Goal: Transaction & Acquisition: Subscribe to service/newsletter

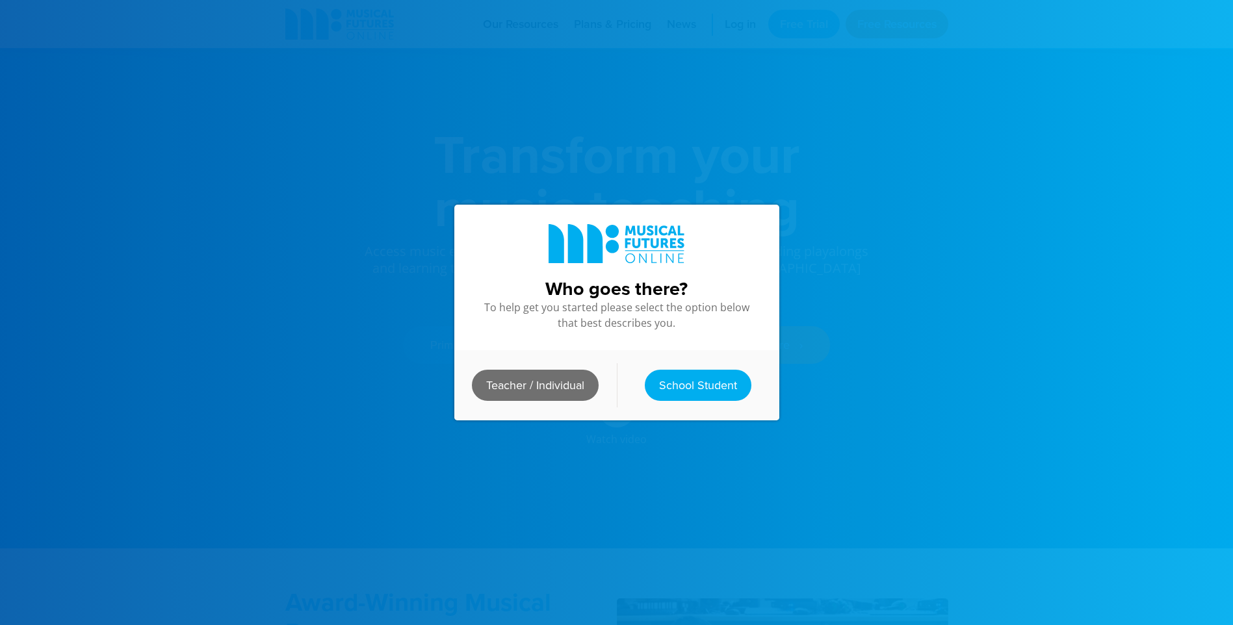
click at [582, 377] on link "Teacher / Individual" at bounding box center [535, 385] width 127 height 31
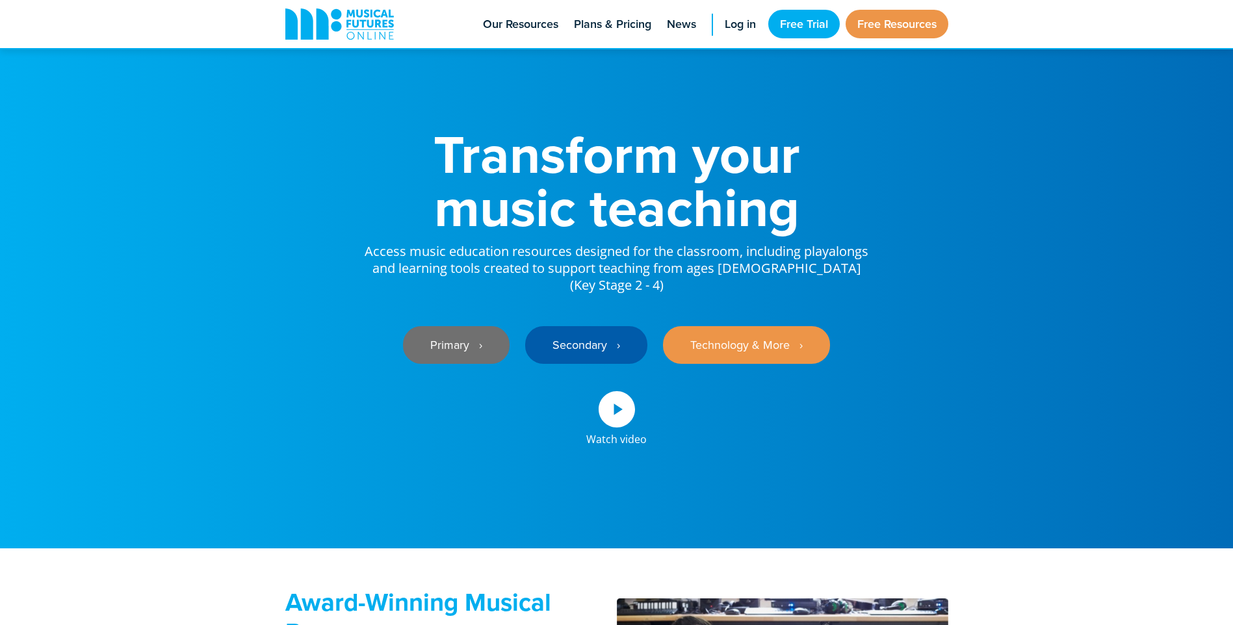
click at [482, 326] on link "Primary ‎‏‏‎ ‎ ›" at bounding box center [456, 345] width 107 height 38
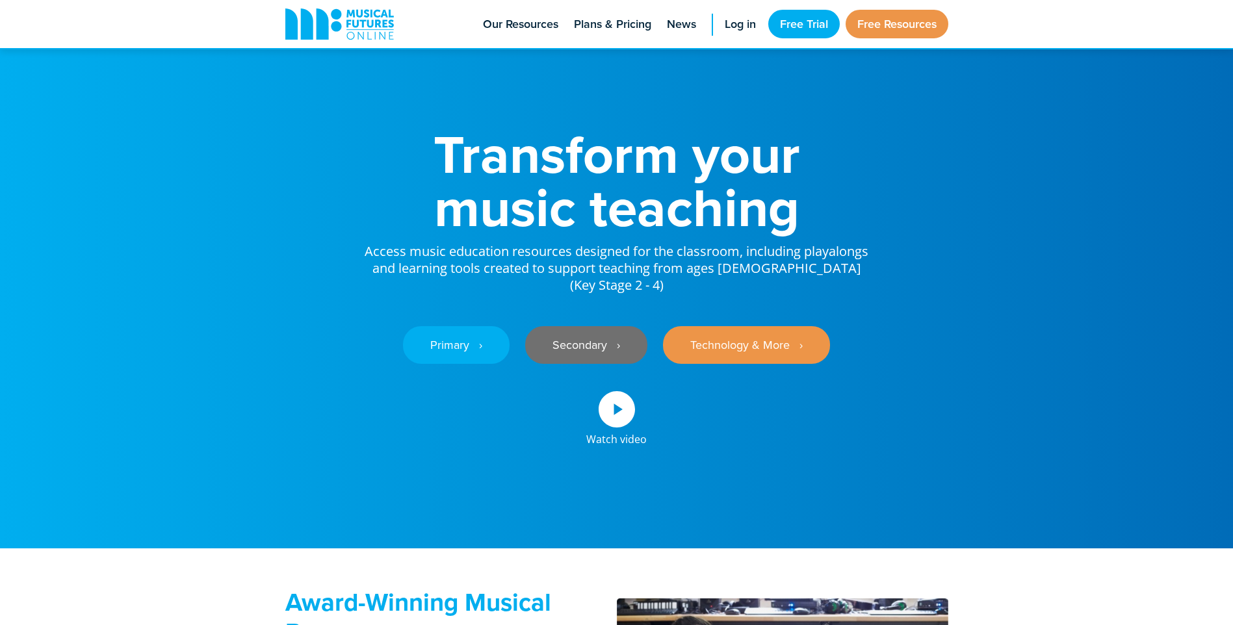
click at [566, 326] on link "Secondary ‎‏‏‎ ‎ ›" at bounding box center [586, 345] width 122 height 38
click at [736, 33] on link "Log in" at bounding box center [740, 24] width 44 height 48
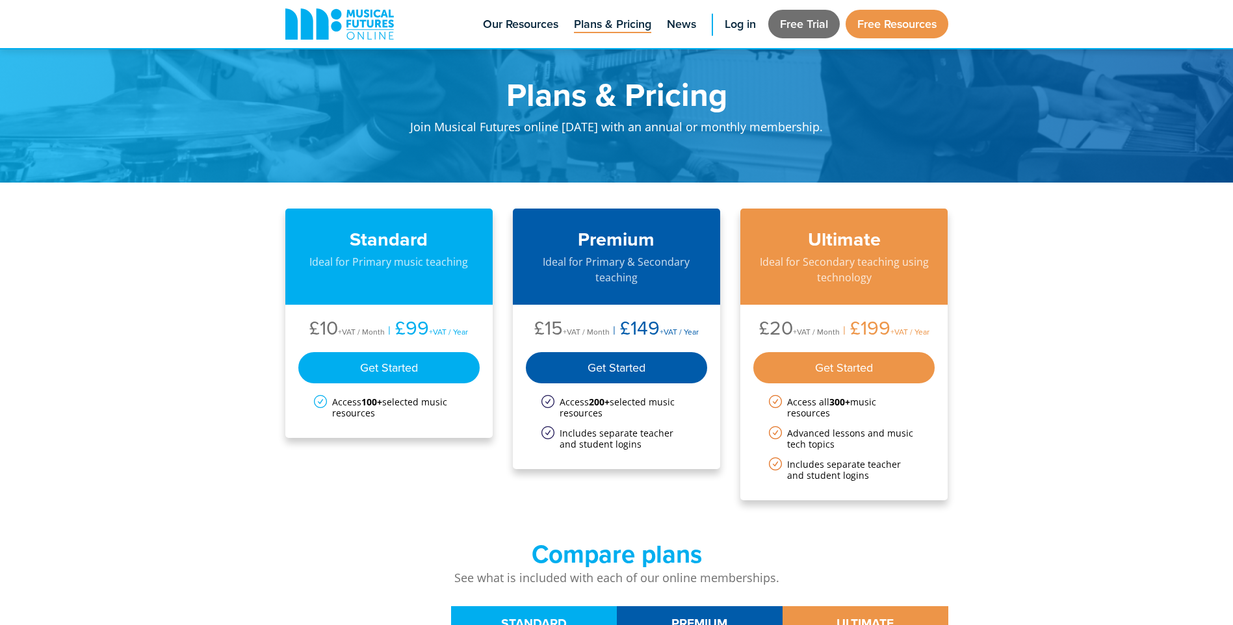
click at [795, 23] on link "Free Trial" at bounding box center [803, 24] width 71 height 29
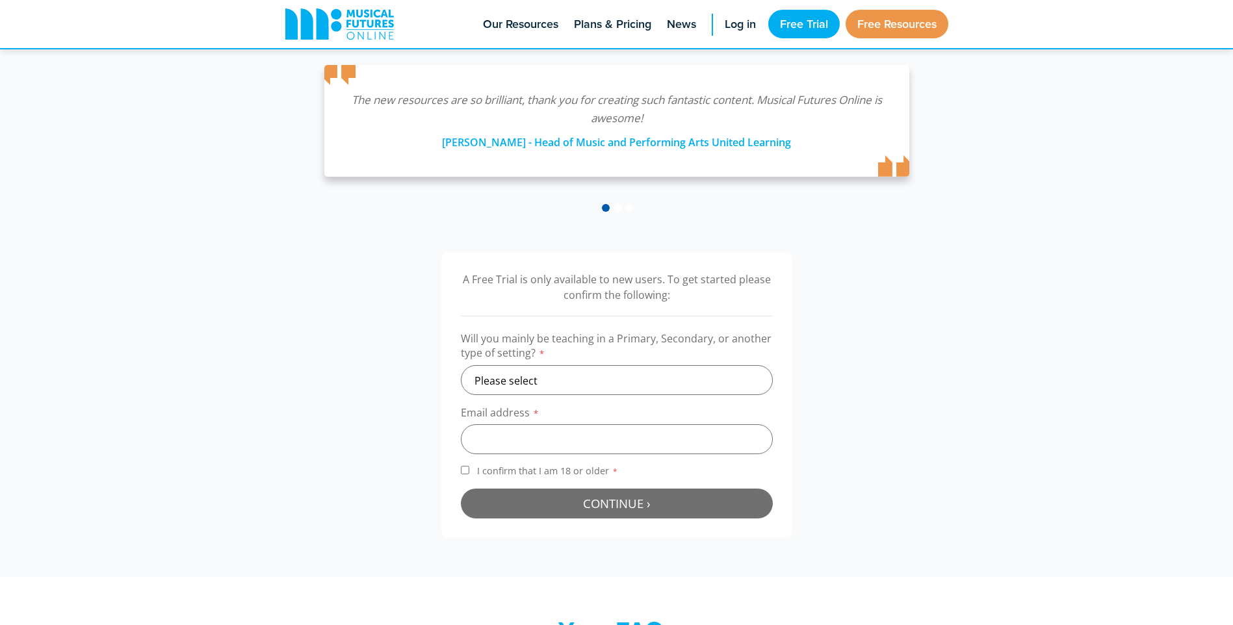
scroll to position [260, 0]
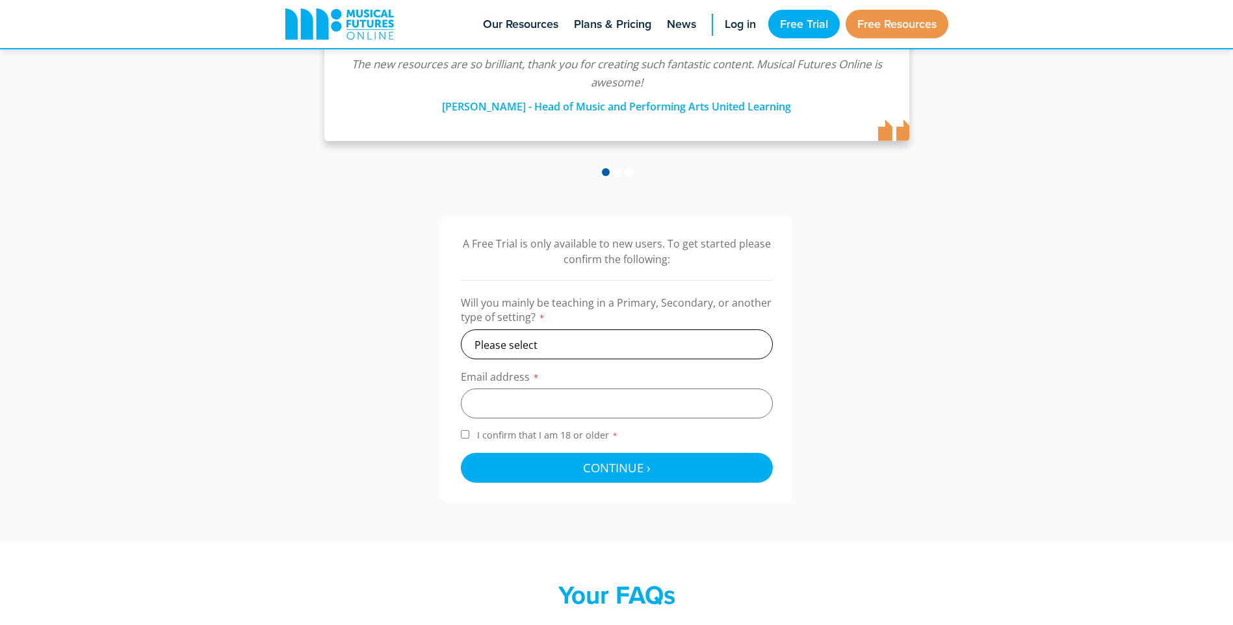
click at [544, 350] on select "Please select Primary Secondary Other" at bounding box center [617, 344] width 312 height 30
select select "secondary"
click at [461, 329] on select "Please select Primary Secondary Other" at bounding box center [617, 344] width 312 height 30
click at [543, 413] on input "email" at bounding box center [617, 404] width 312 height 30
type input "evansc1728@hwbcymru.net"
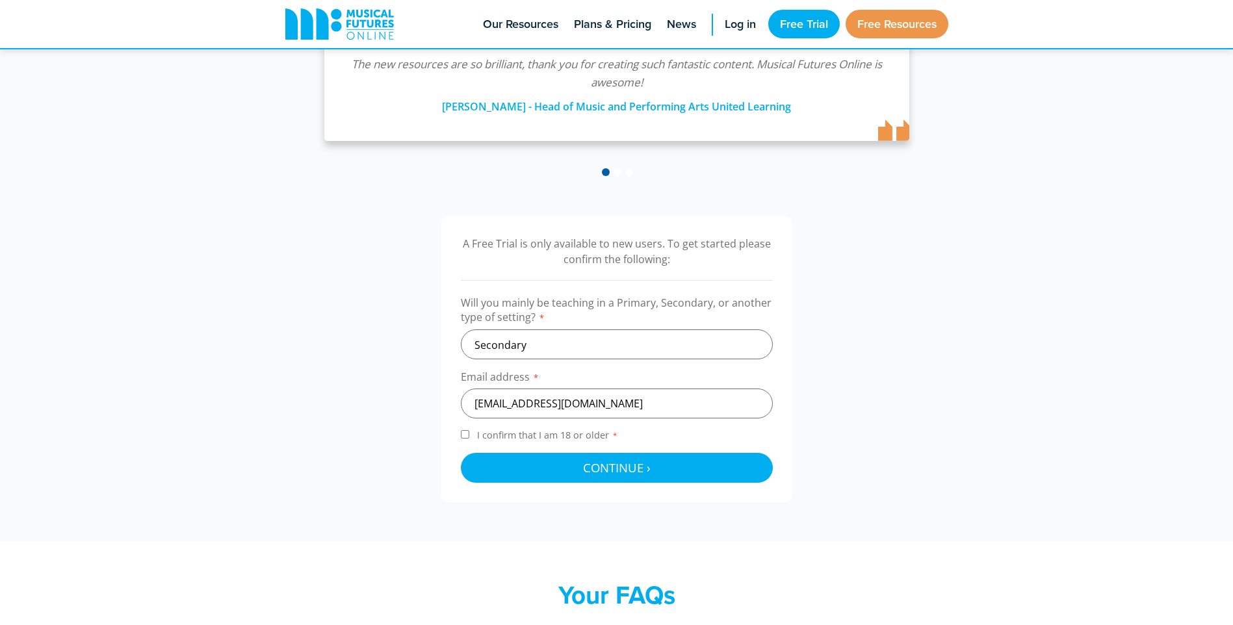
click at [465, 431] on input "I confirm that I am 18 or older *" at bounding box center [465, 434] width 8 height 8
checkbox input "true"
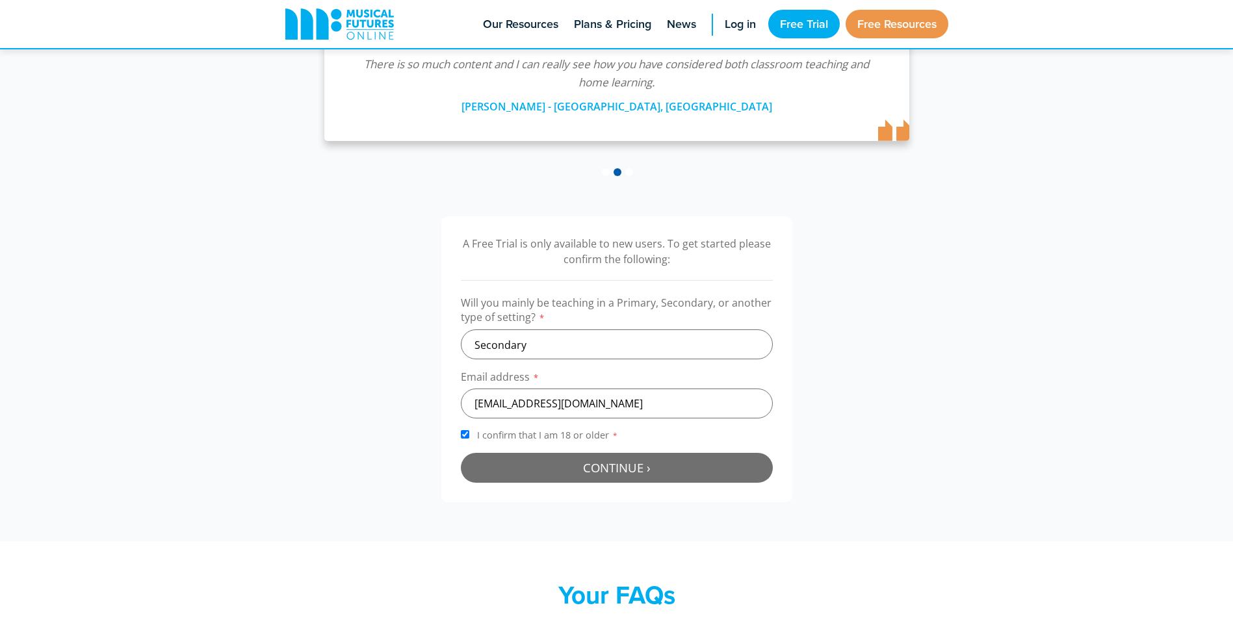
click at [526, 457] on button "Continue › Checking your details..." at bounding box center [617, 468] width 312 height 30
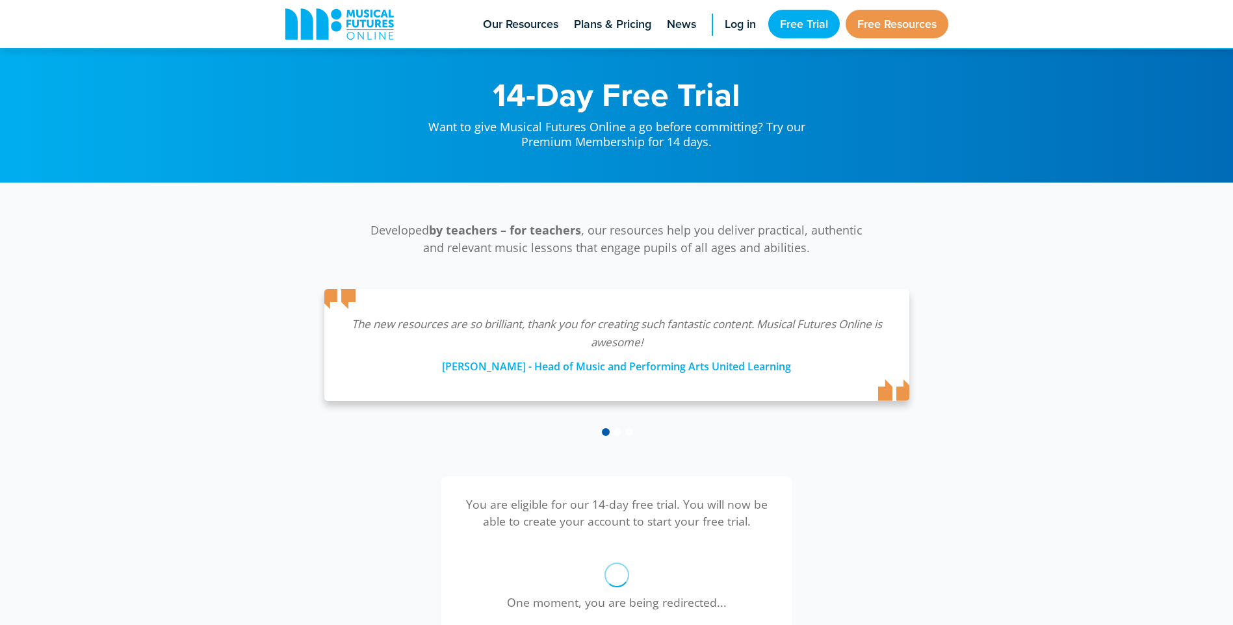
scroll to position [424, 0]
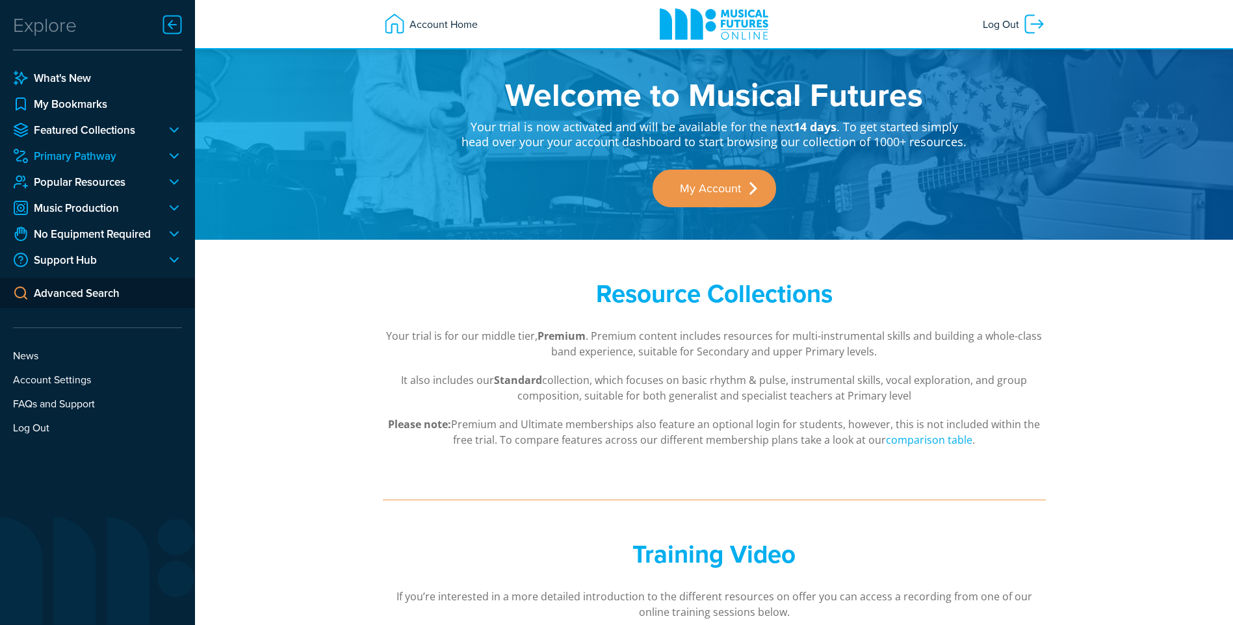
click at [48, 160] on link "Primary Pathway" at bounding box center [84, 156] width 143 height 16
click at [62, 185] on link "Popular Resources" at bounding box center [84, 182] width 143 height 16
click at [170, 183] on div at bounding box center [169, 182] width 26 height 16
